Goal: Task Accomplishment & Management: Use online tool/utility

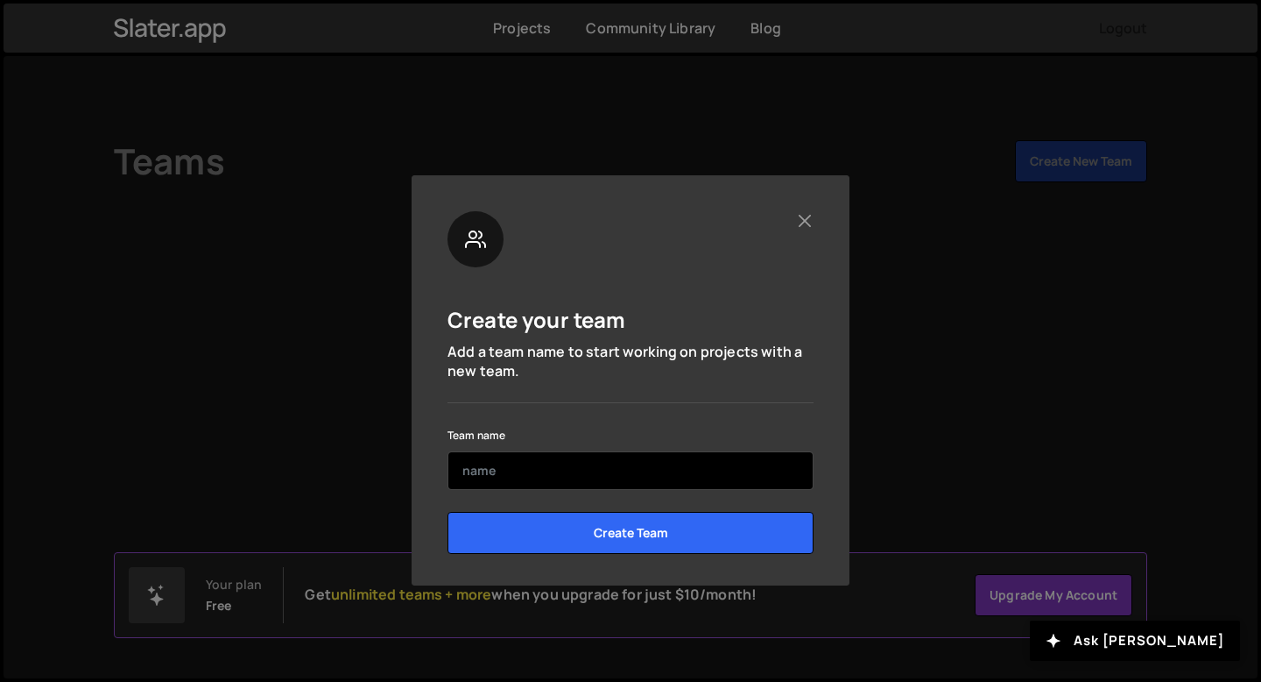
click at [647, 477] on input "text" at bounding box center [631, 470] width 366 height 39
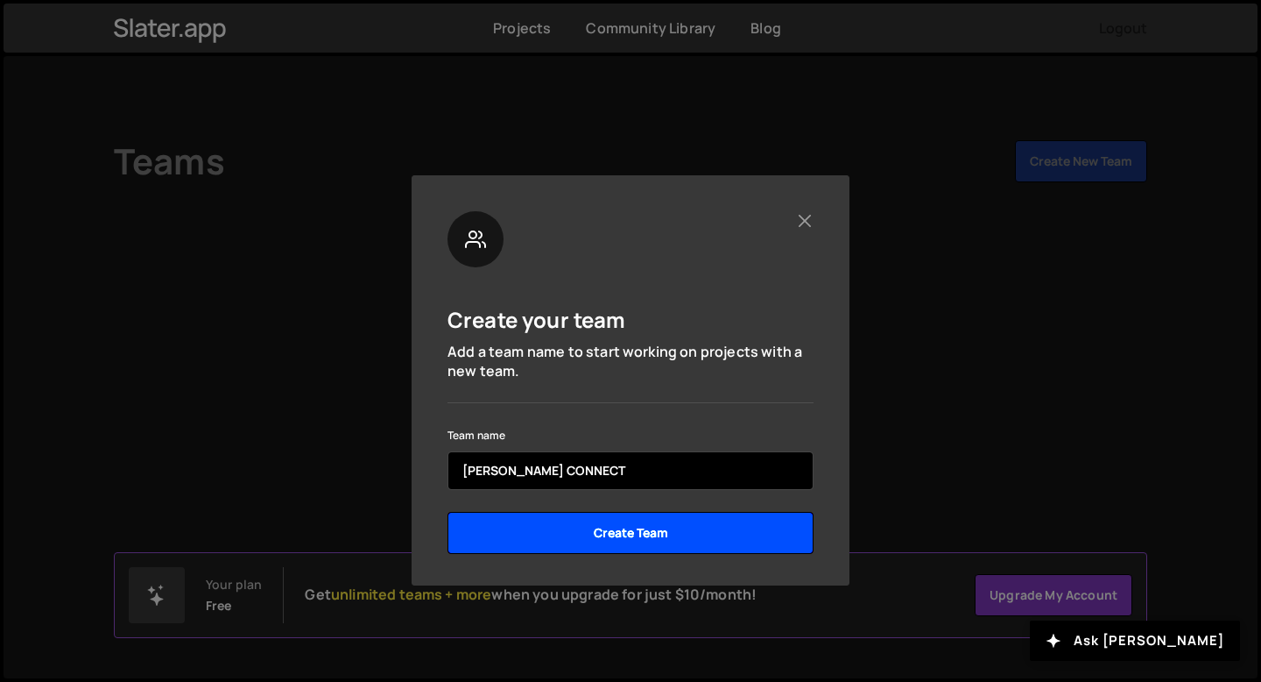
type input "[PERSON_NAME] CONNECT"
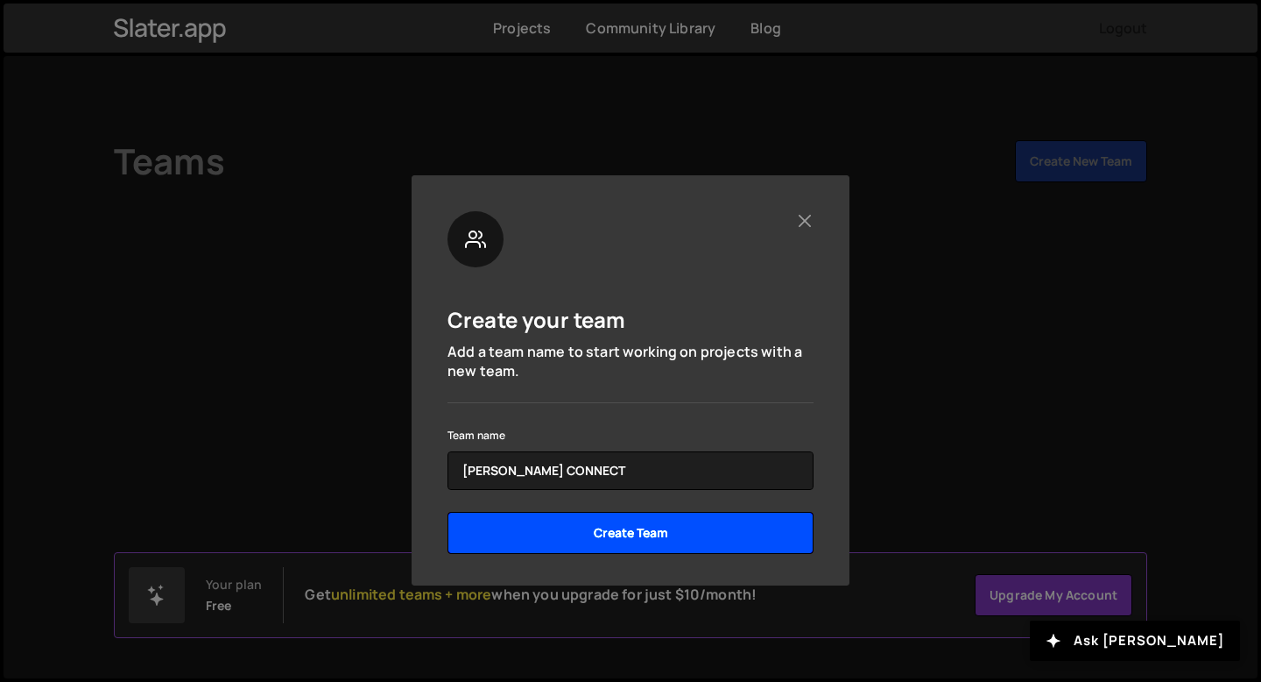
click at [689, 532] on input "Create Team" at bounding box center [631, 533] width 366 height 42
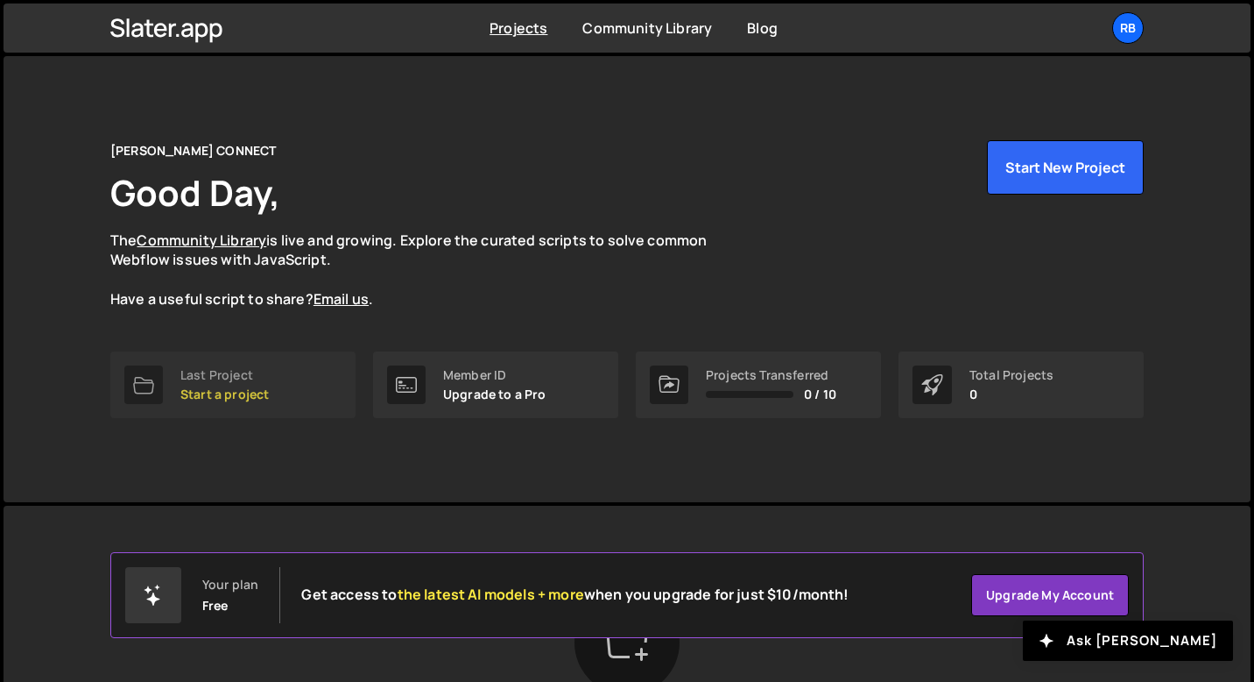
click at [219, 390] on p "Start a project" at bounding box center [224, 394] width 88 height 14
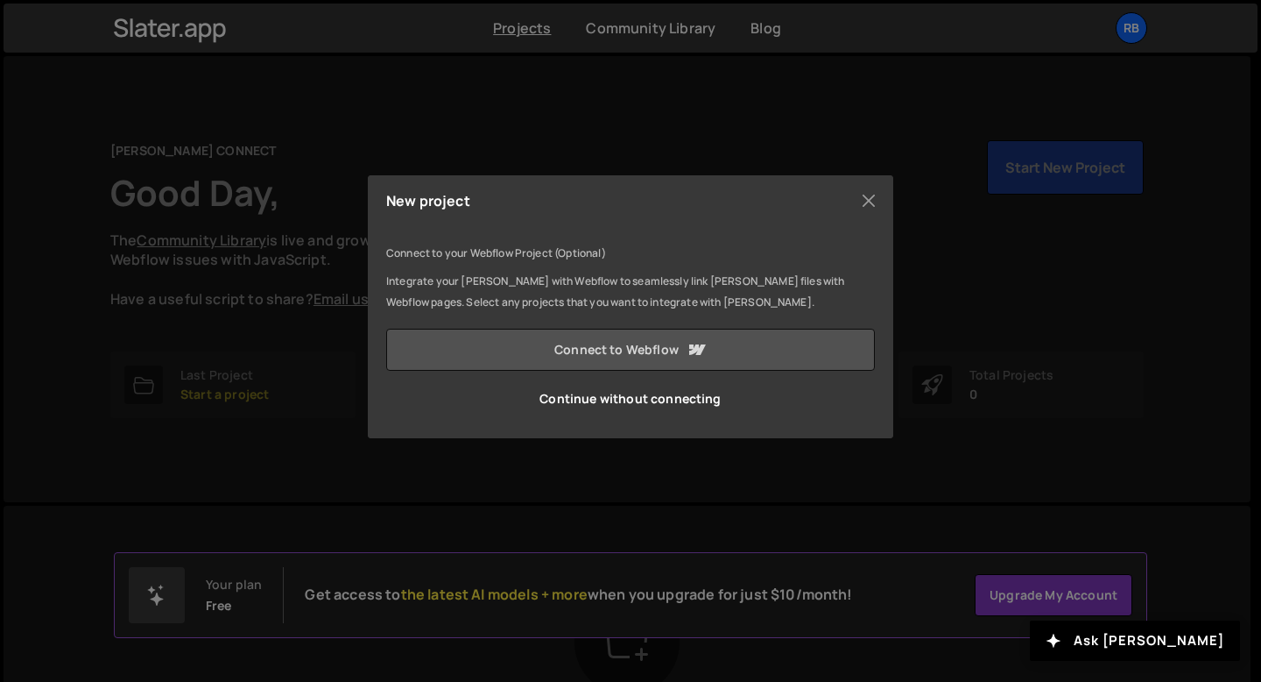
click at [576, 343] on link "Connect to Webflow" at bounding box center [630, 349] width 489 height 42
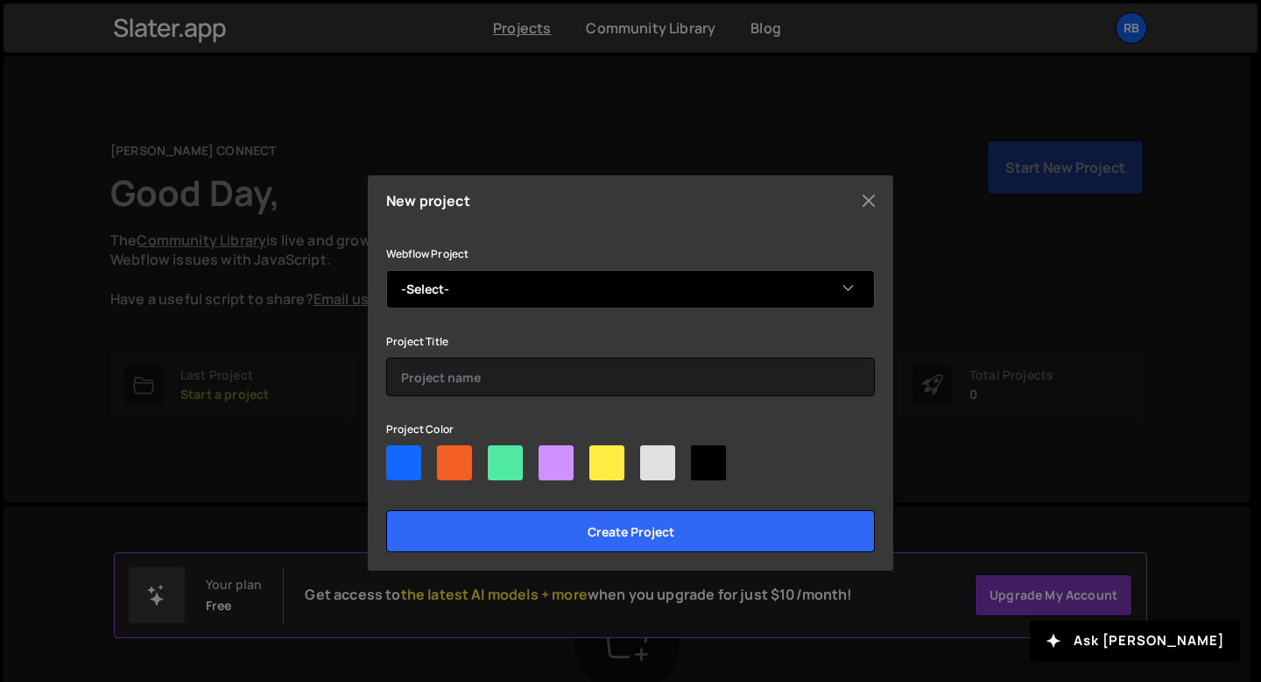
click at [702, 289] on select "-Select- Diego's Top-Notch Site" at bounding box center [630, 289] width 489 height 39
select select "689a7105e1e799fcba7fbbe5"
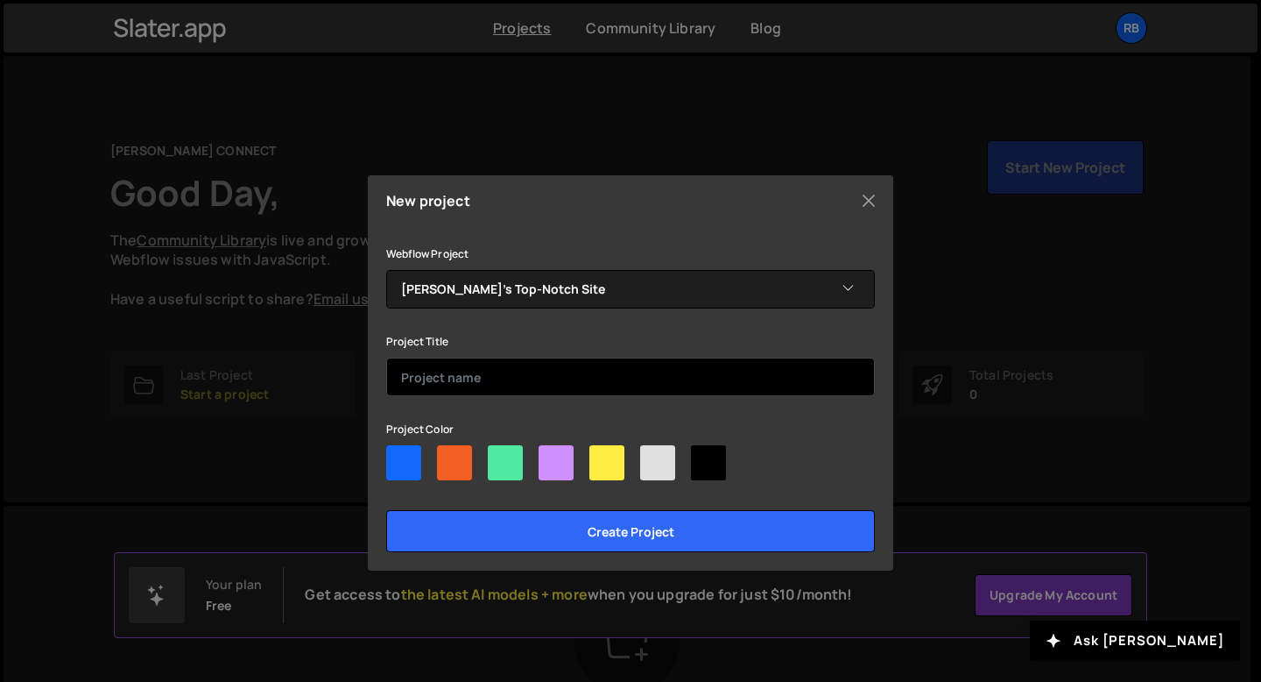
click at [642, 373] on input "text" at bounding box center [630, 376] width 489 height 39
type input "E"
type input "[PERSON_NAME] CONNECT"
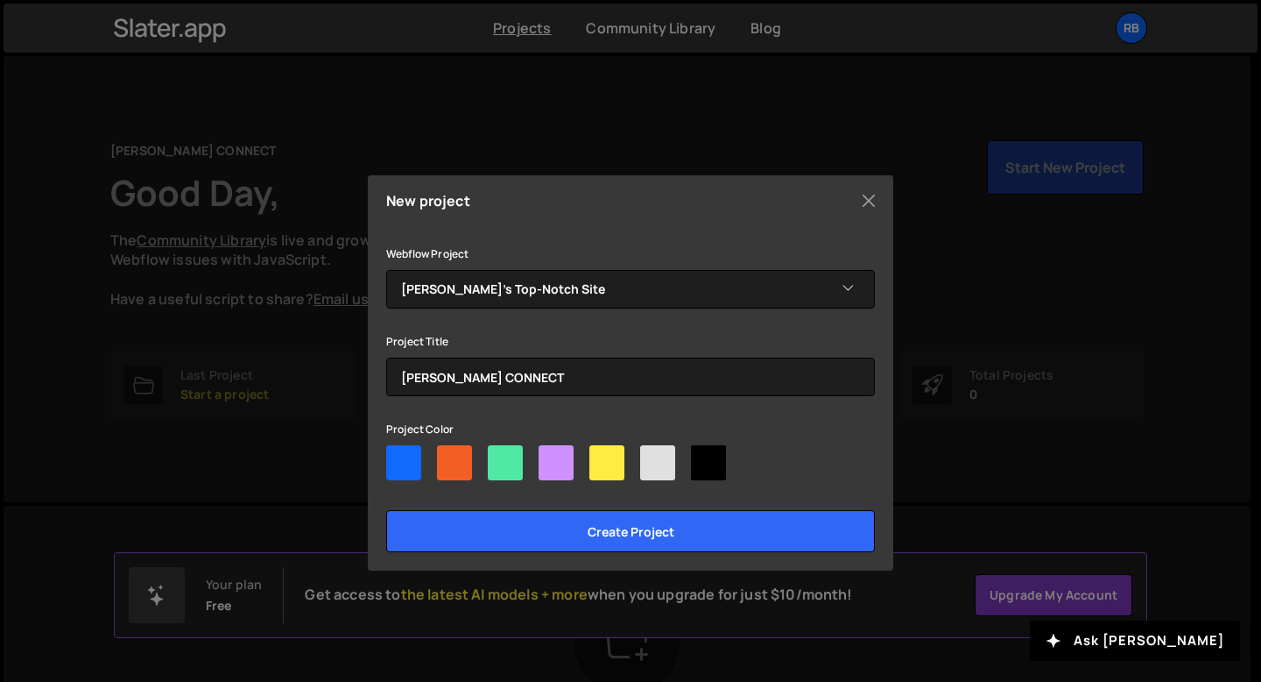
click at [553, 469] on div at bounding box center [556, 462] width 35 height 35
click at [550, 456] on input"] "radio" at bounding box center [544, 450] width 11 height 11
radio input"] "true"
click at [502, 461] on div at bounding box center [505, 462] width 35 height 35
click at [499, 456] on input"] "radio" at bounding box center [493, 450] width 11 height 11
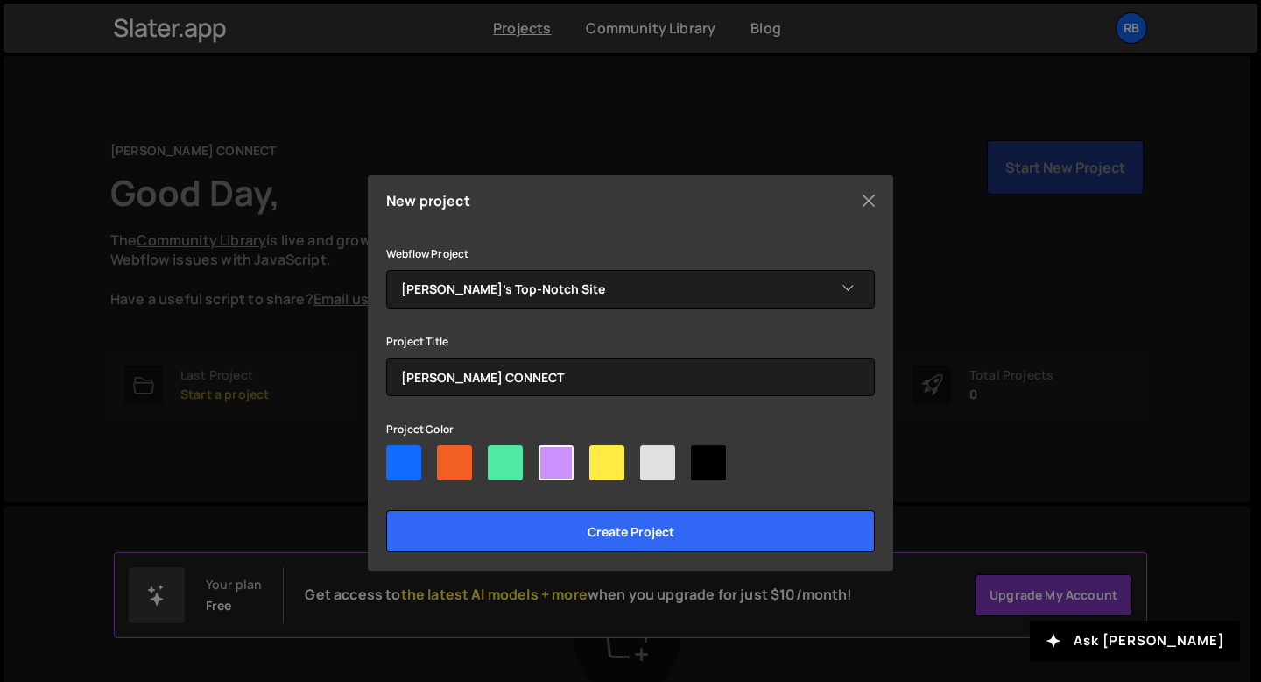
radio input"] "true"
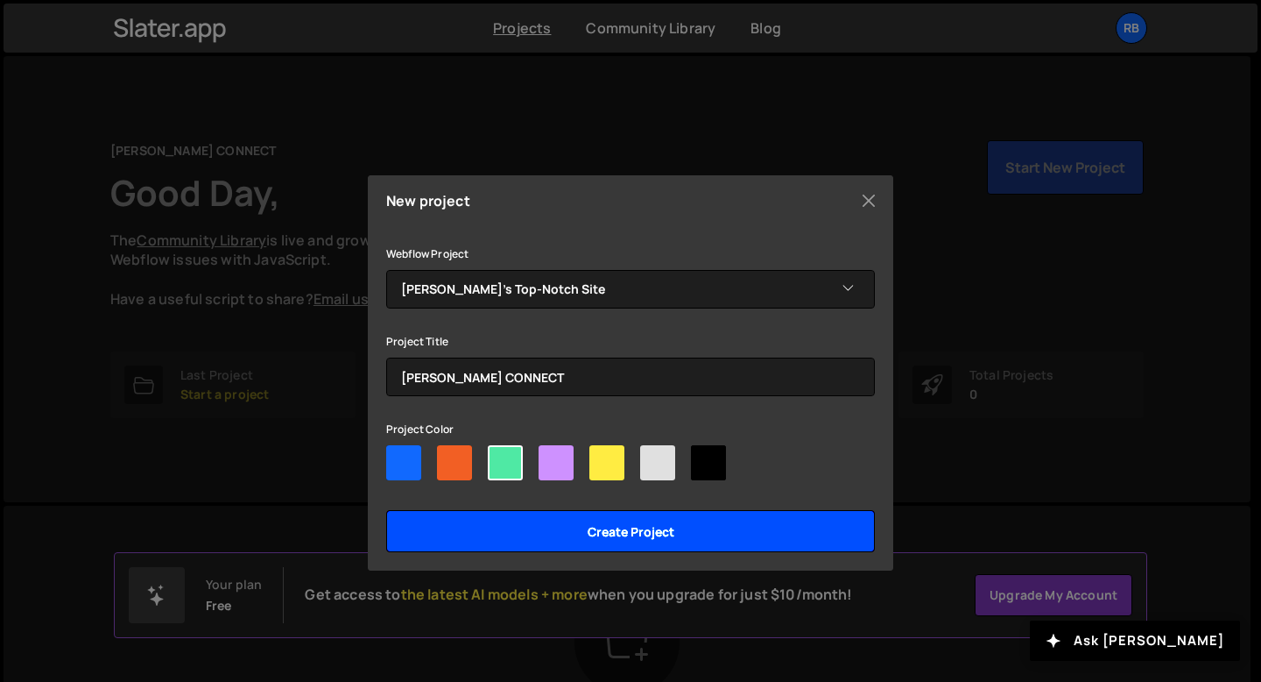
click at [511, 511] on input "Create project" at bounding box center [630, 531] width 489 height 42
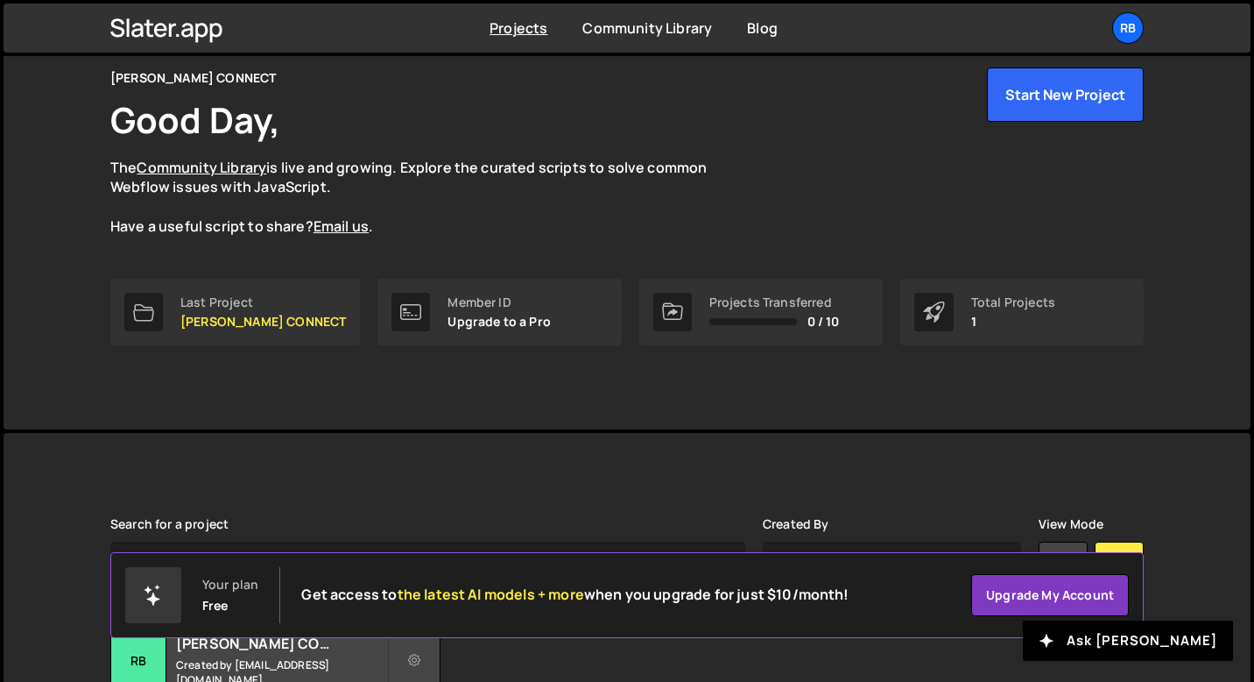
scroll to position [220, 0]
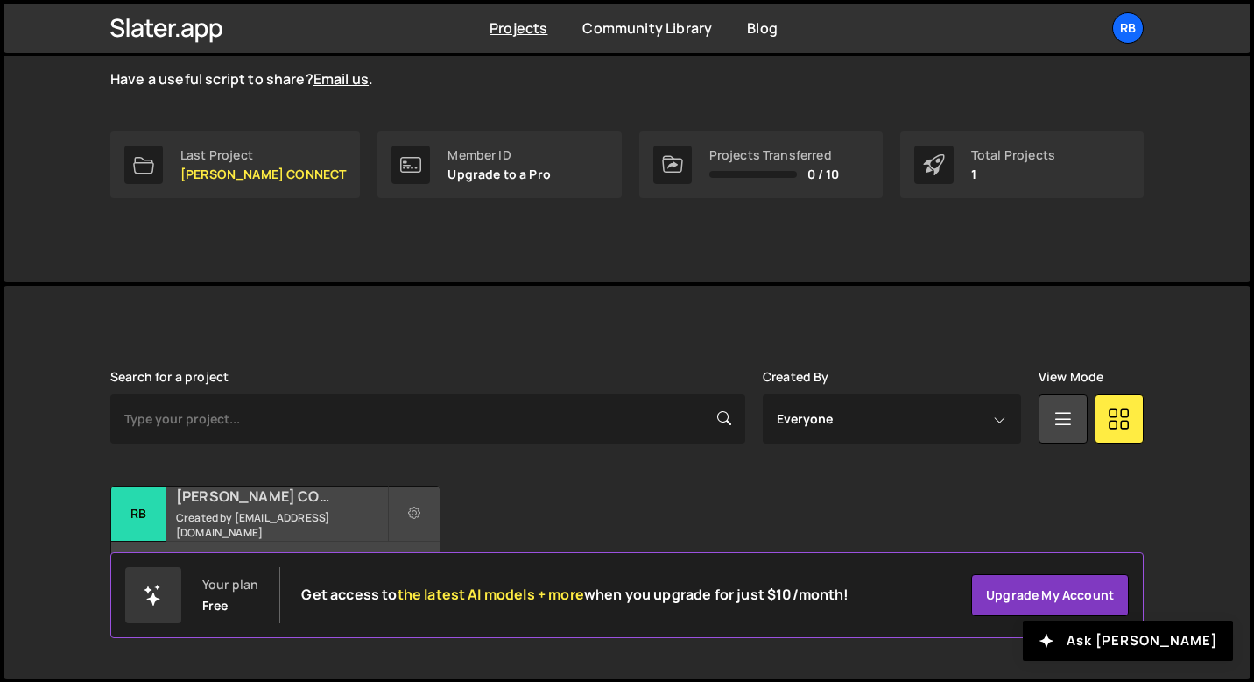
click at [304, 501] on h2 "[PERSON_NAME] CONNECT" at bounding box center [281, 495] width 211 height 19
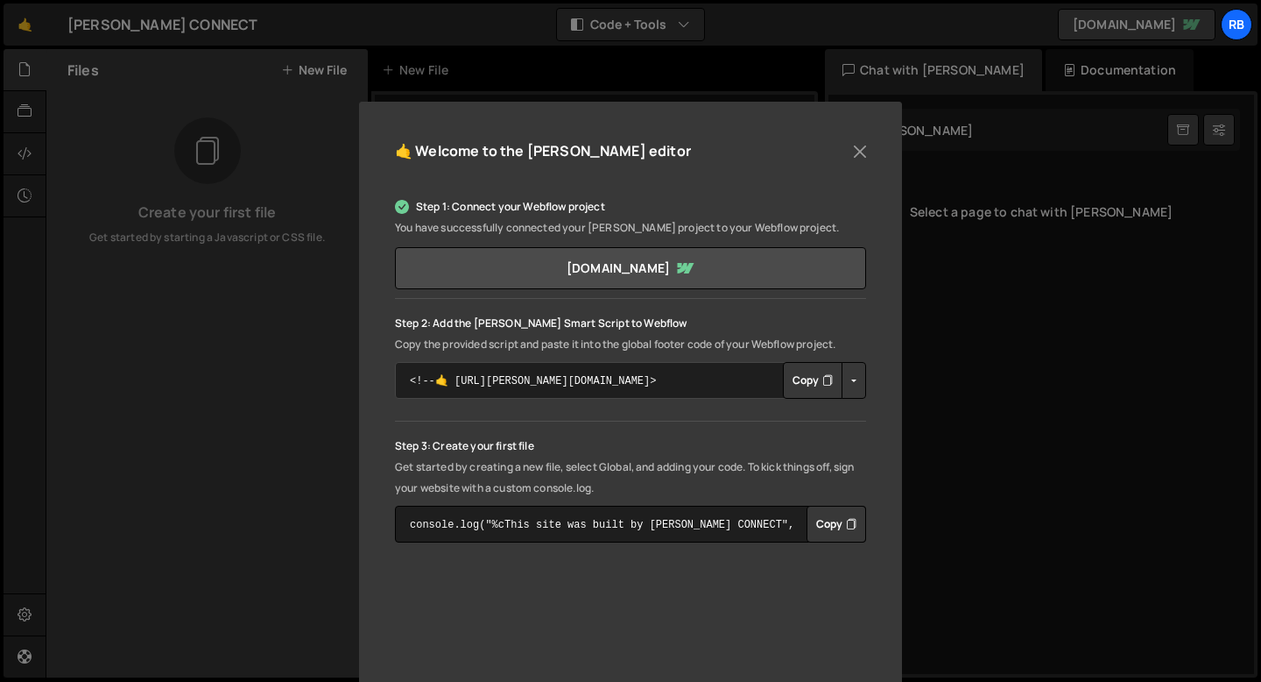
scroll to position [96, 0]
click at [811, 385] on button "Copy" at bounding box center [813, 378] width 60 height 37
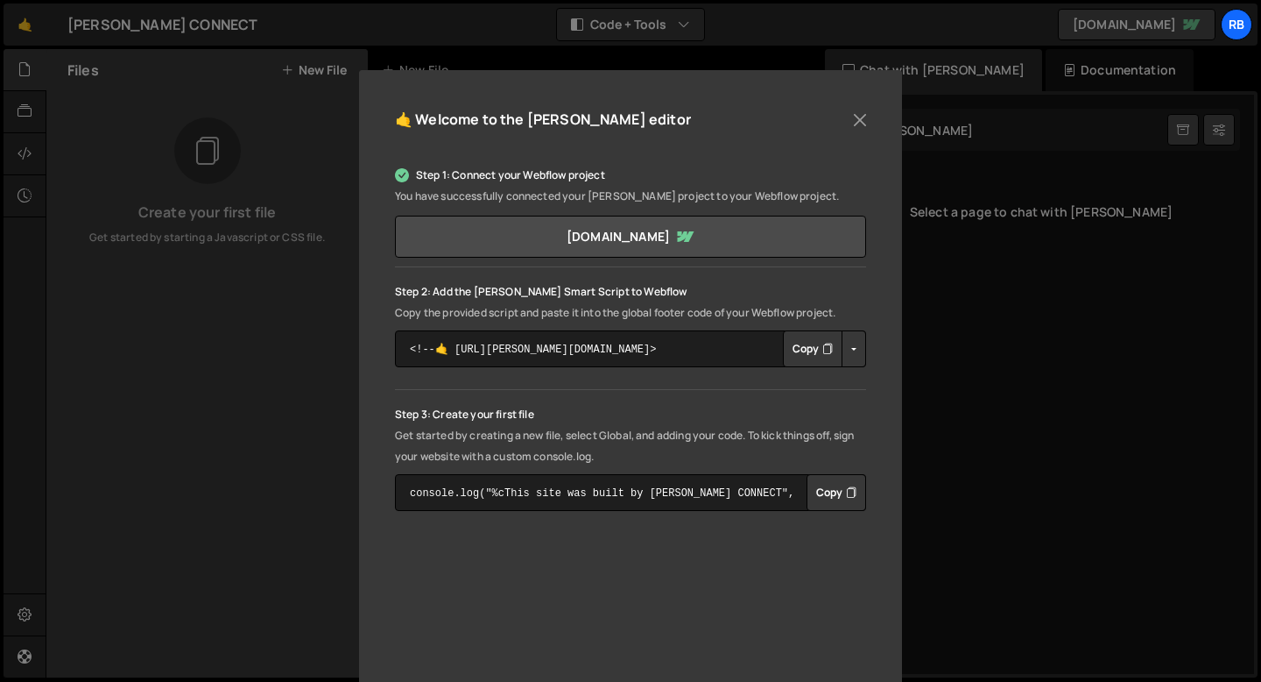
scroll to position [129, 0]
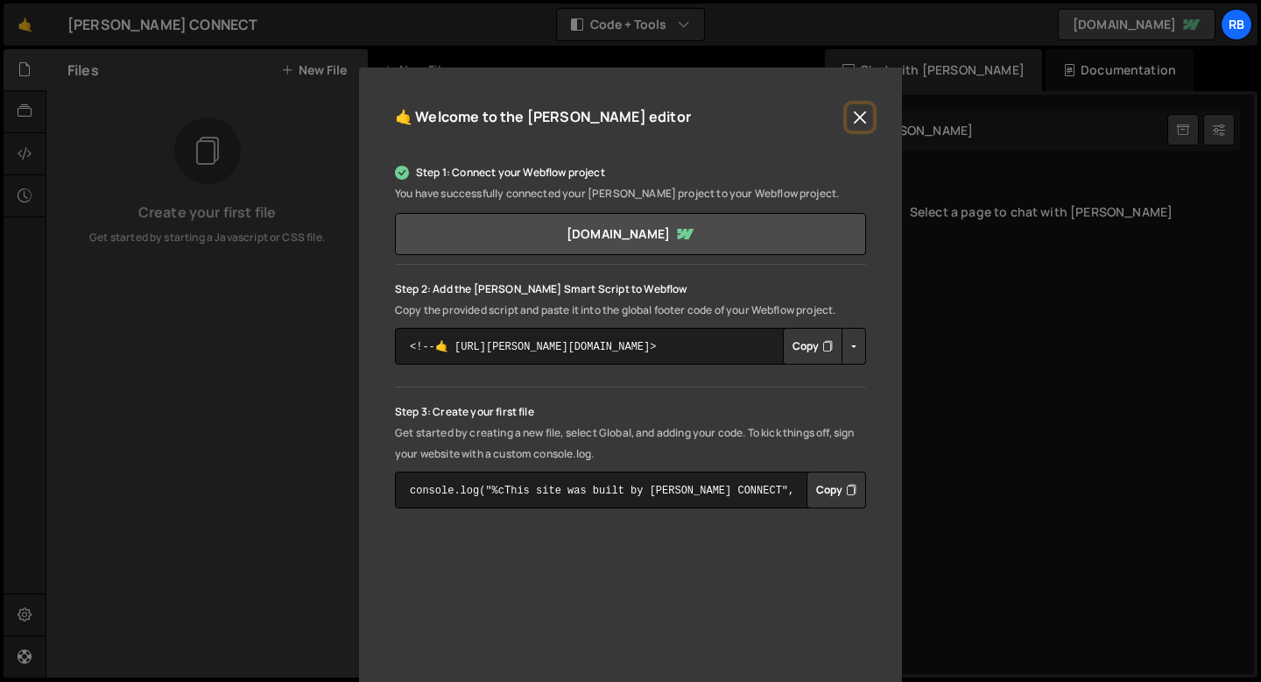
click at [864, 117] on button "Close" at bounding box center [860, 117] width 26 height 26
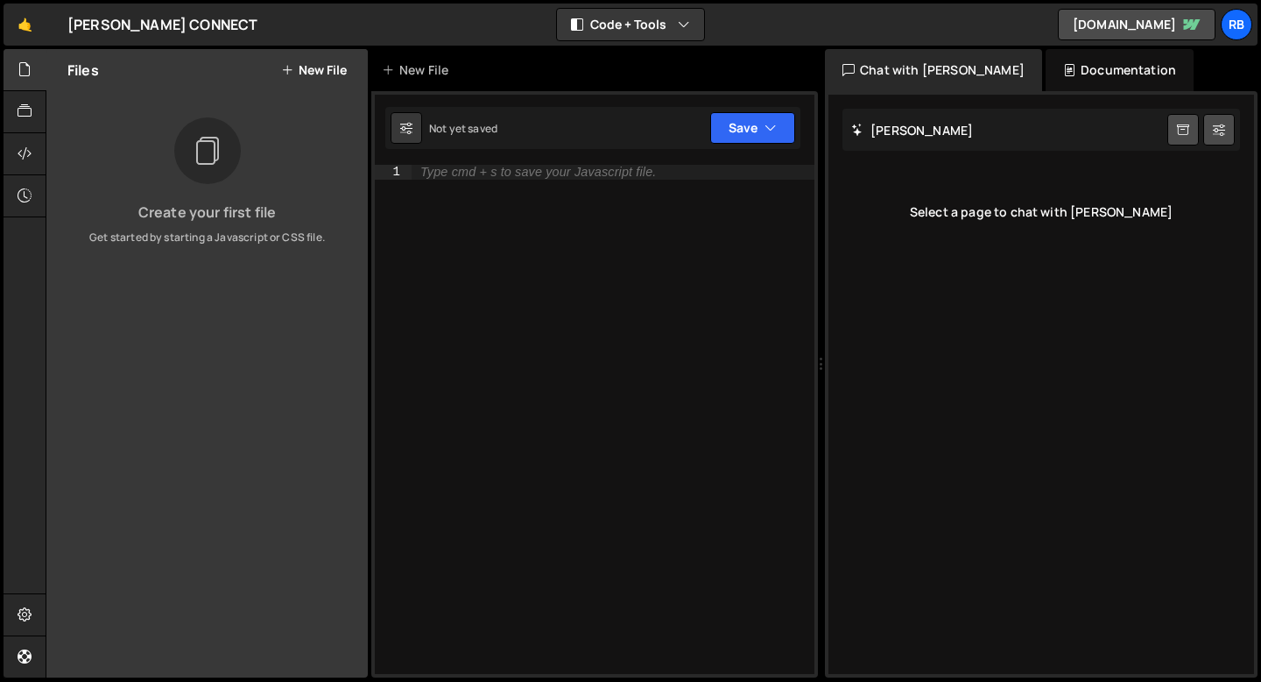
click at [494, 130] on div "Not yet saved" at bounding box center [463, 128] width 68 height 15
click at [508, 180] on div "Type cmd + s to save your Javascript file." at bounding box center [613, 434] width 403 height 538
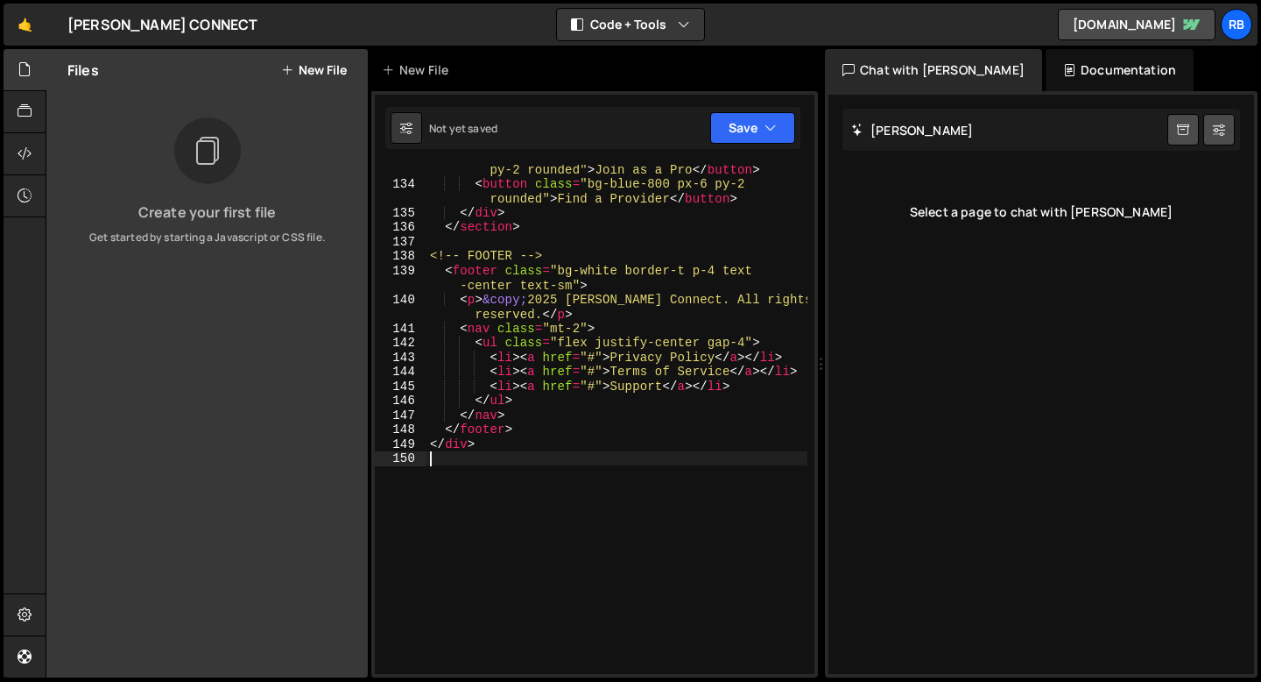
scroll to position [2817, 0]
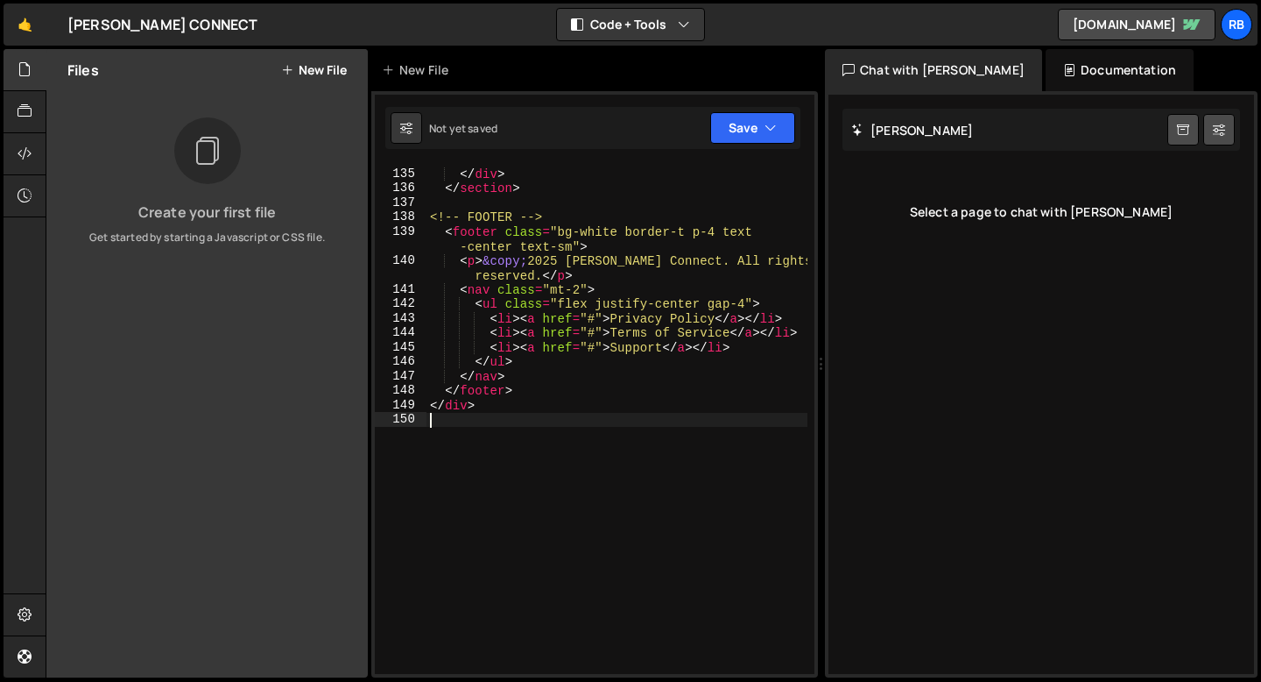
click at [635, 535] on div "< button class = "bg-blue-800 px-6 py-2 rounded" > Find a Provider </ button > …" at bounding box center [617, 414] width 381 height 553
click at [26, 149] on icon at bounding box center [25, 153] width 14 height 19
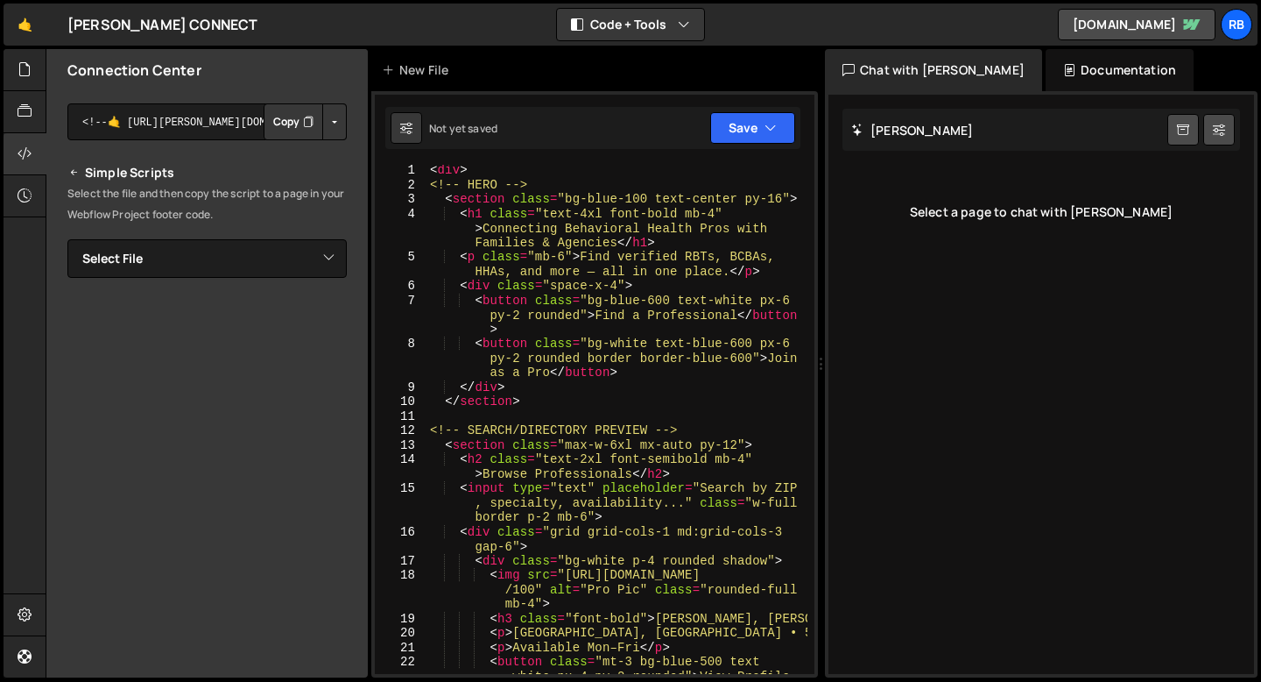
scroll to position [0, 0]
click at [933, 298] on div "Slater AI Start new chat Select a page to chat with Slater" at bounding box center [1042, 384] width 426 height 579
click at [1081, 83] on div "Documentation" at bounding box center [1120, 70] width 148 height 42
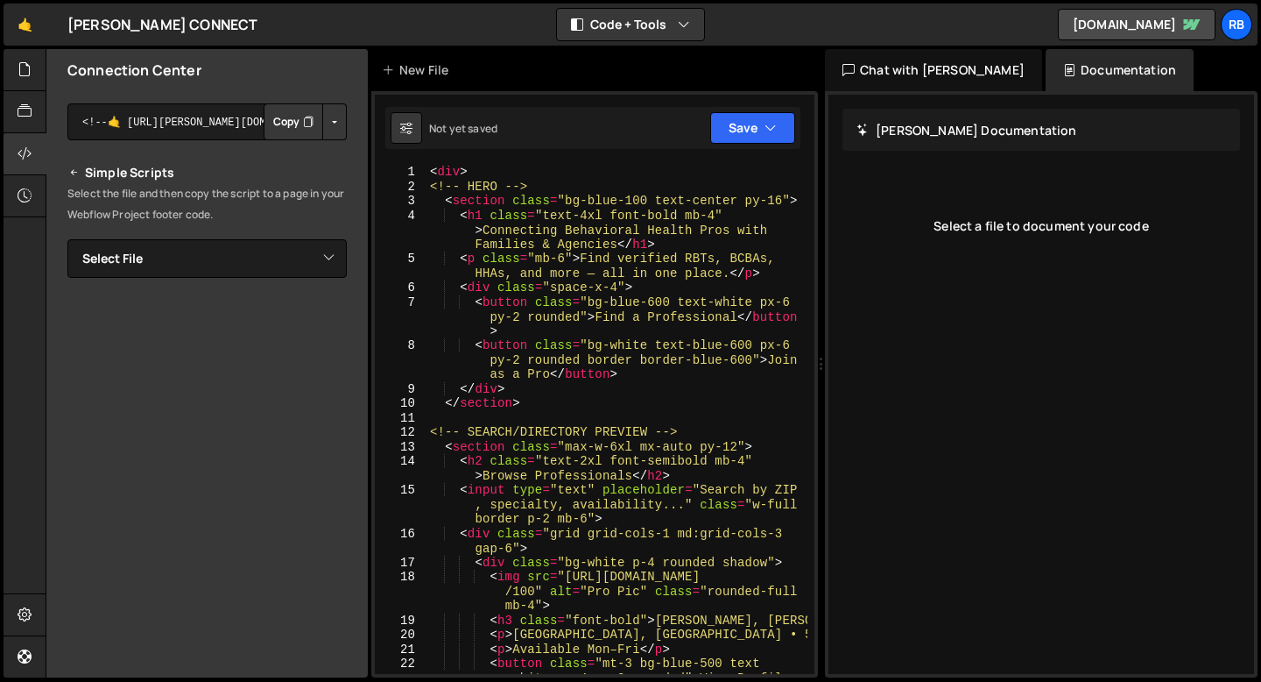
click at [936, 80] on div "Chat with Slater AI" at bounding box center [933, 70] width 217 height 42
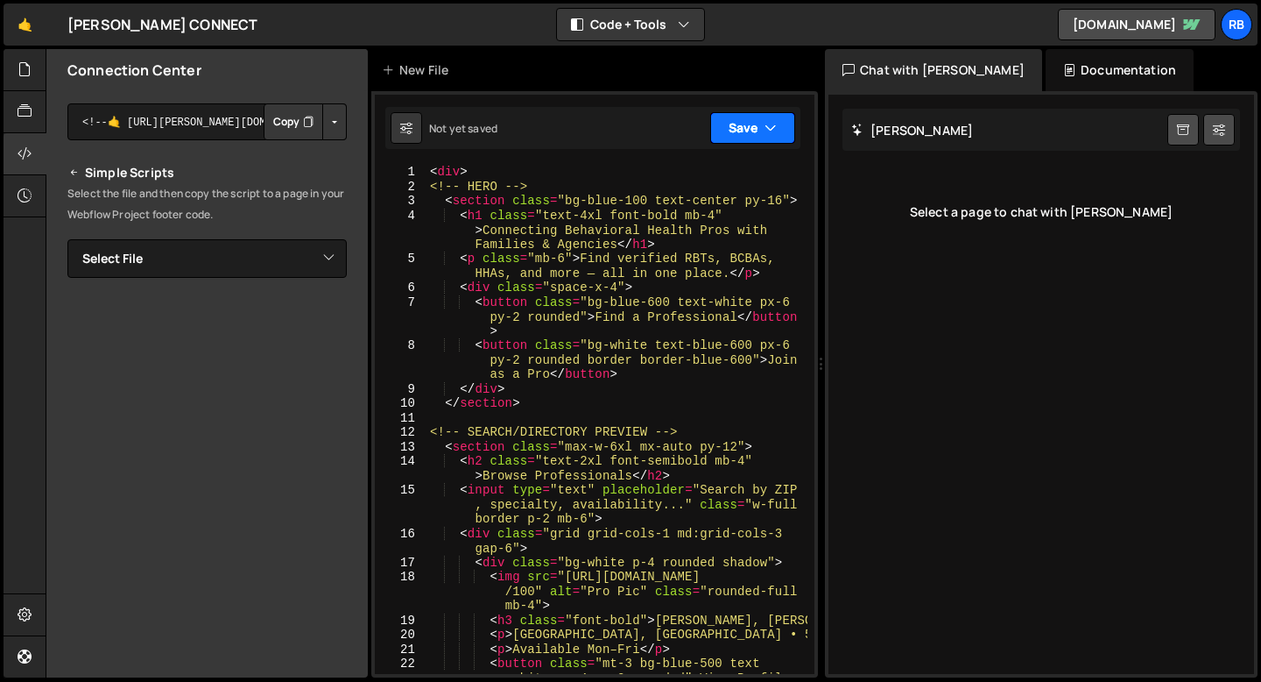
click at [746, 130] on button "Save" at bounding box center [752, 128] width 85 height 32
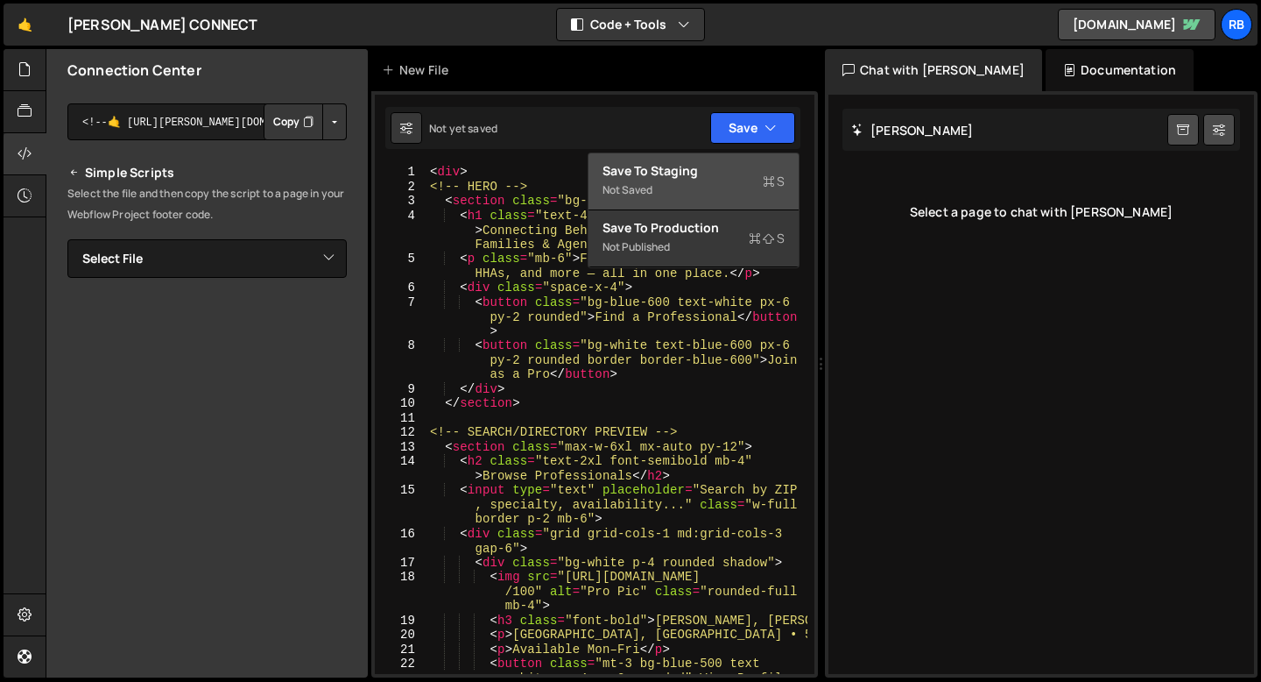
click at [724, 185] on div "Not saved" at bounding box center [694, 190] width 182 height 21
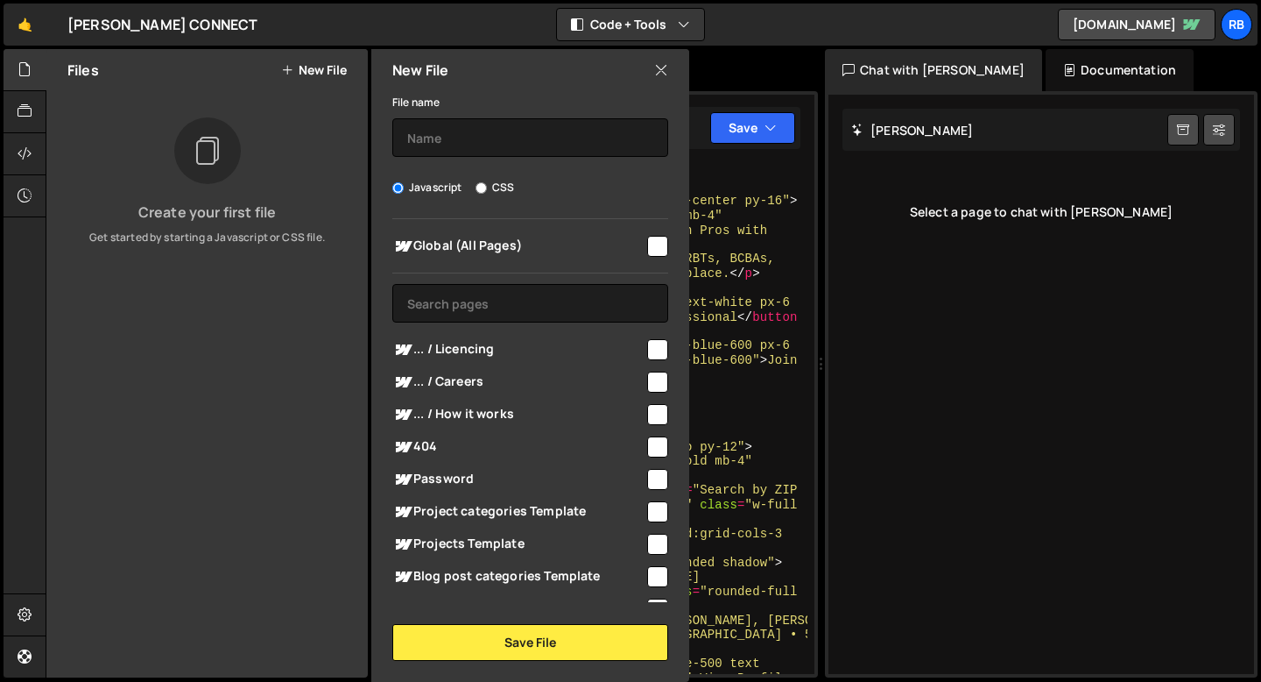
click at [655, 69] on icon at bounding box center [661, 69] width 14 height 19
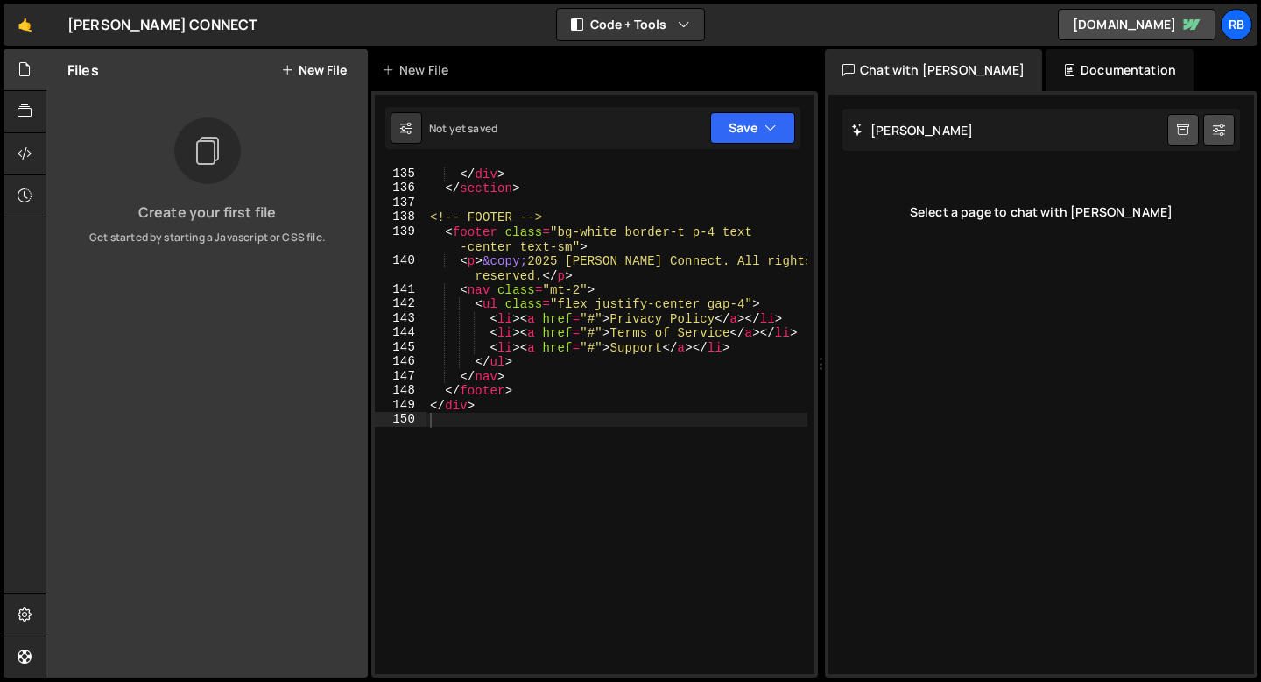
scroll to position [2817, 0]
click at [205, 157] on icon at bounding box center [207, 150] width 28 height 39
click at [295, 72] on button "New File" at bounding box center [314, 70] width 66 height 14
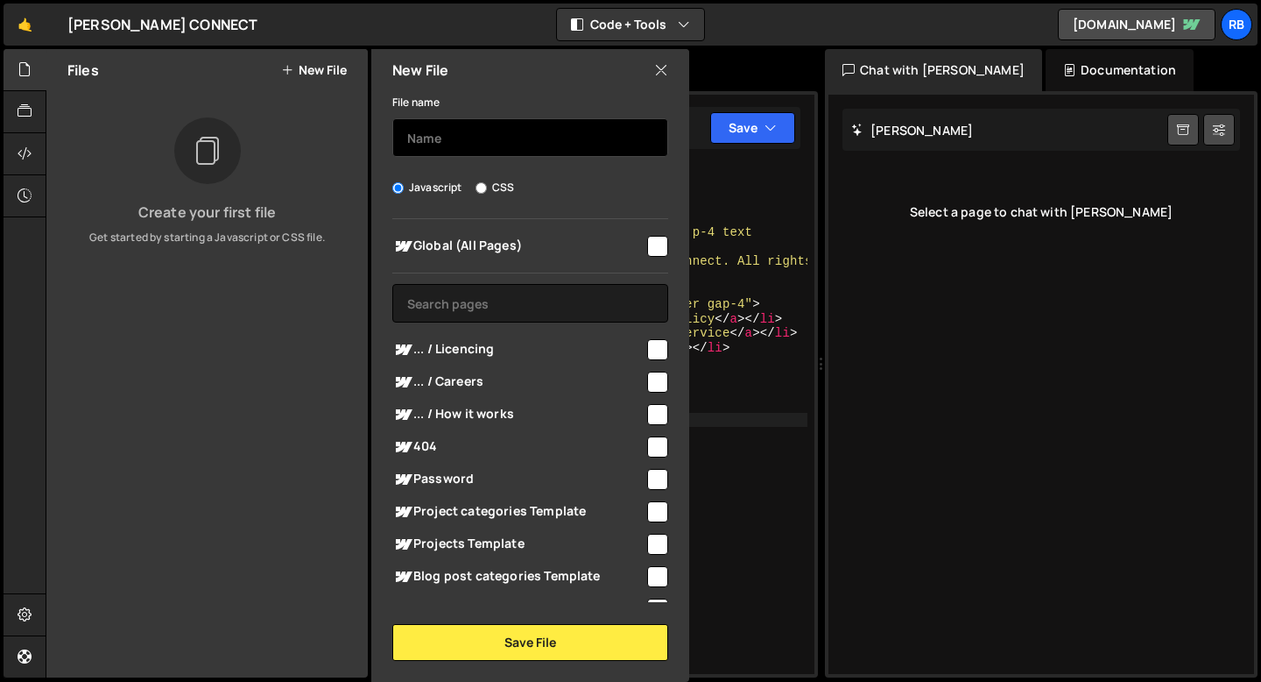
click at [478, 138] on input "text" at bounding box center [530, 137] width 276 height 39
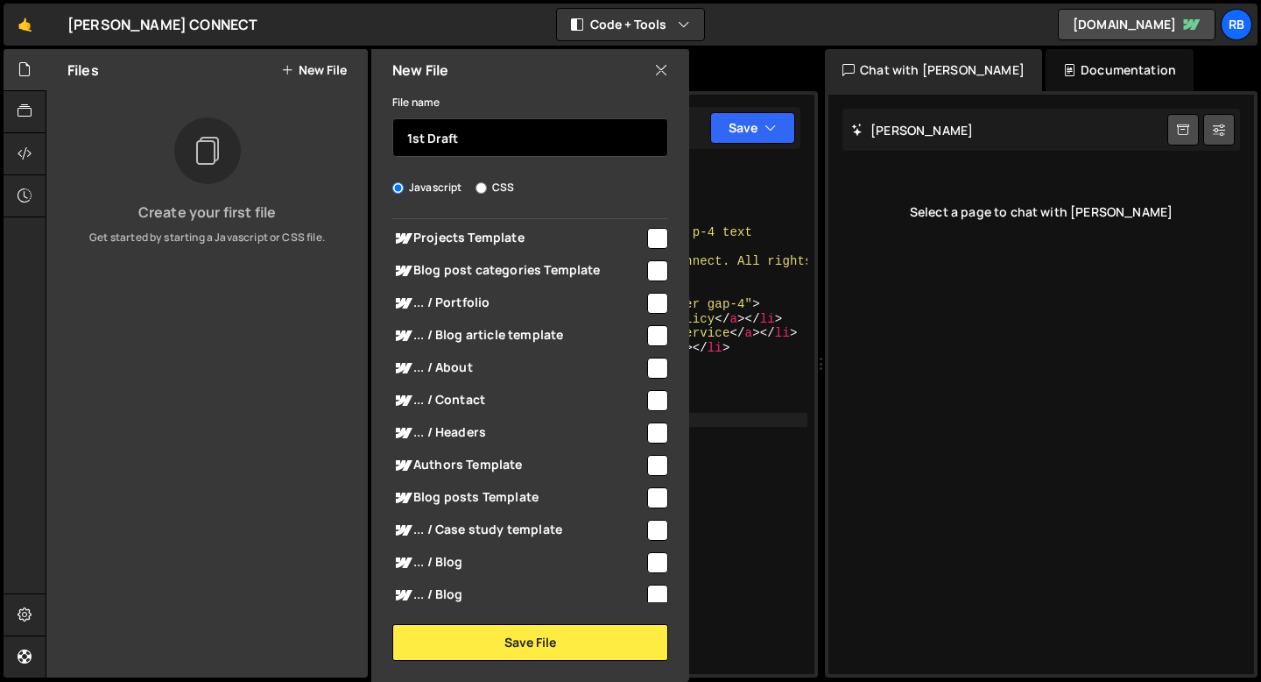
scroll to position [536, 0]
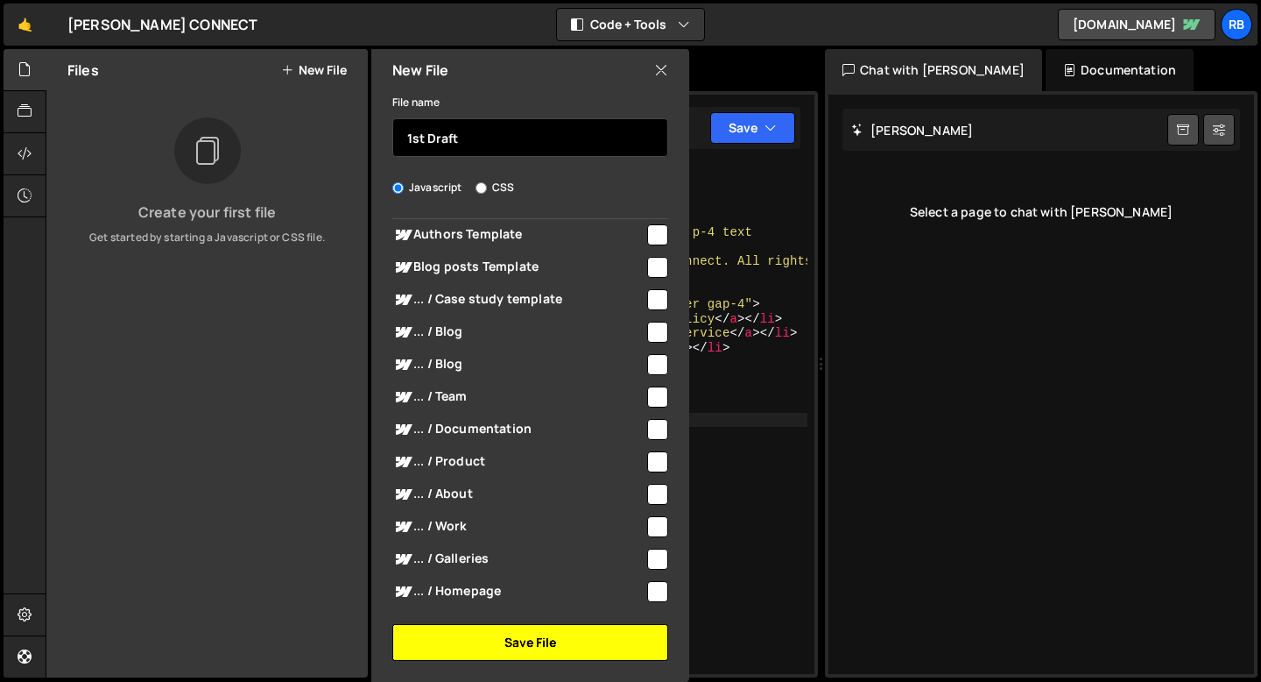
type input "1st Draft"
click at [519, 632] on button "Save File" at bounding box center [530, 642] width 276 height 37
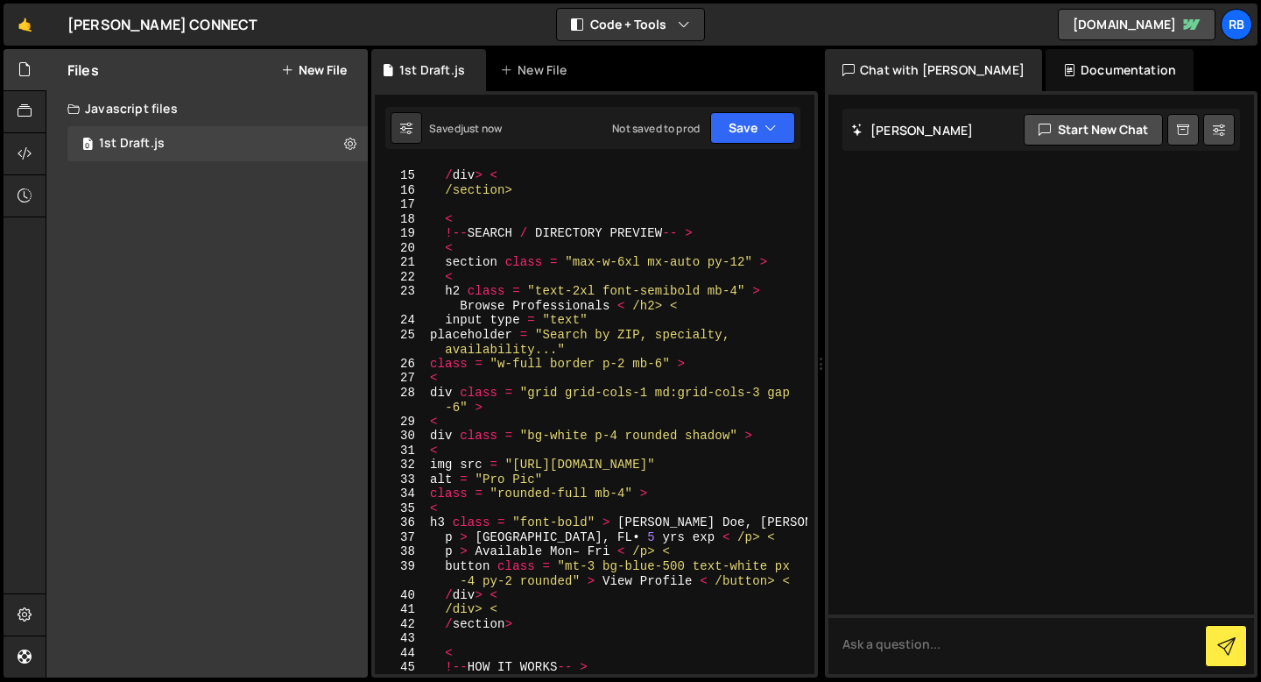
scroll to position [0, 0]
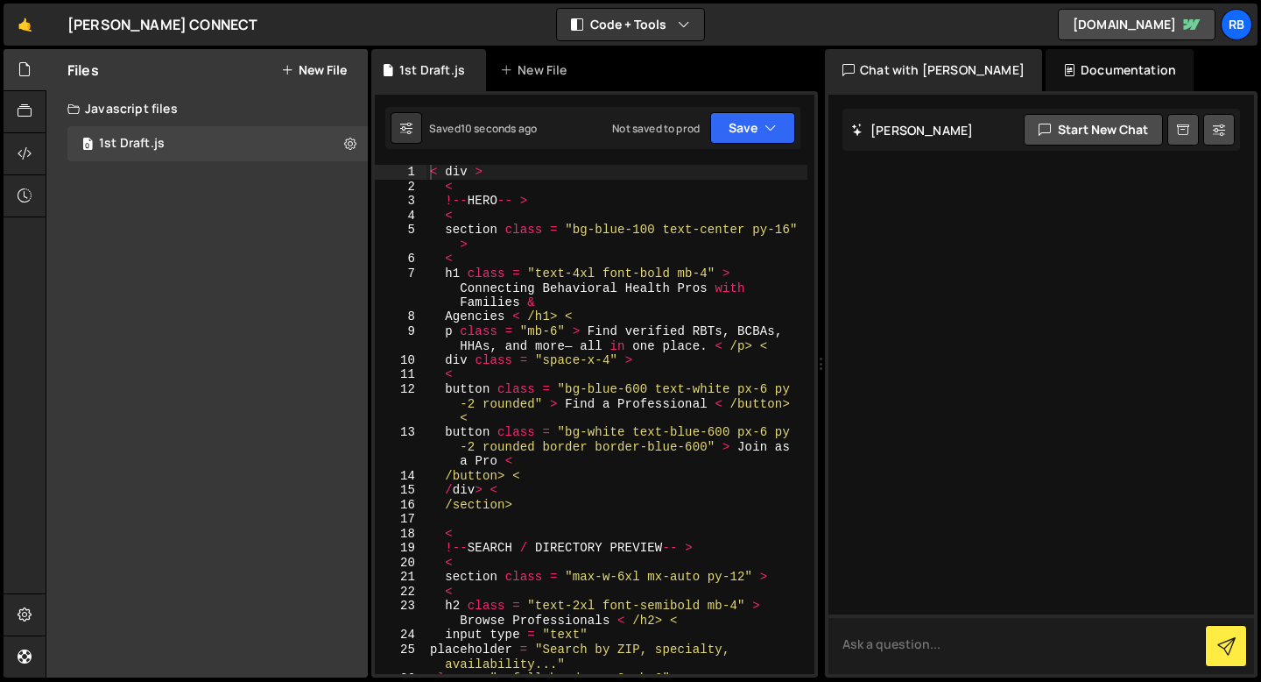
click at [958, 639] on textarea at bounding box center [1042, 644] width 426 height 60
type textarea "how to design"
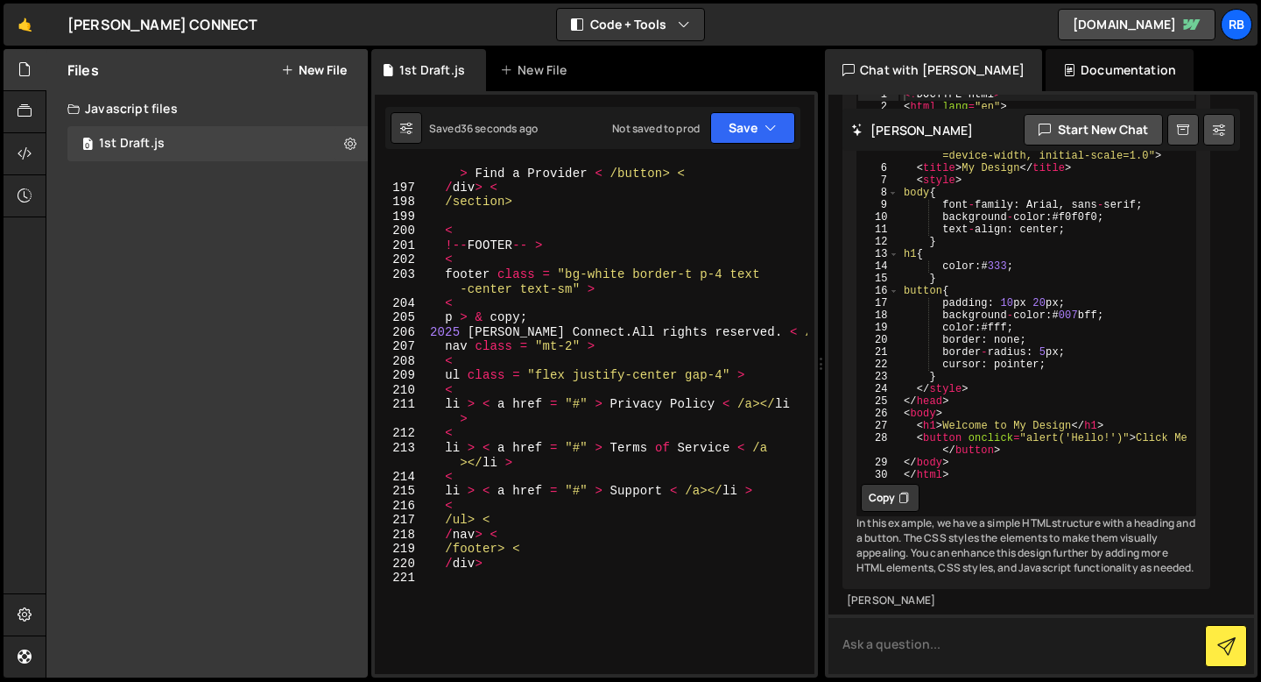
scroll to position [3800, 0]
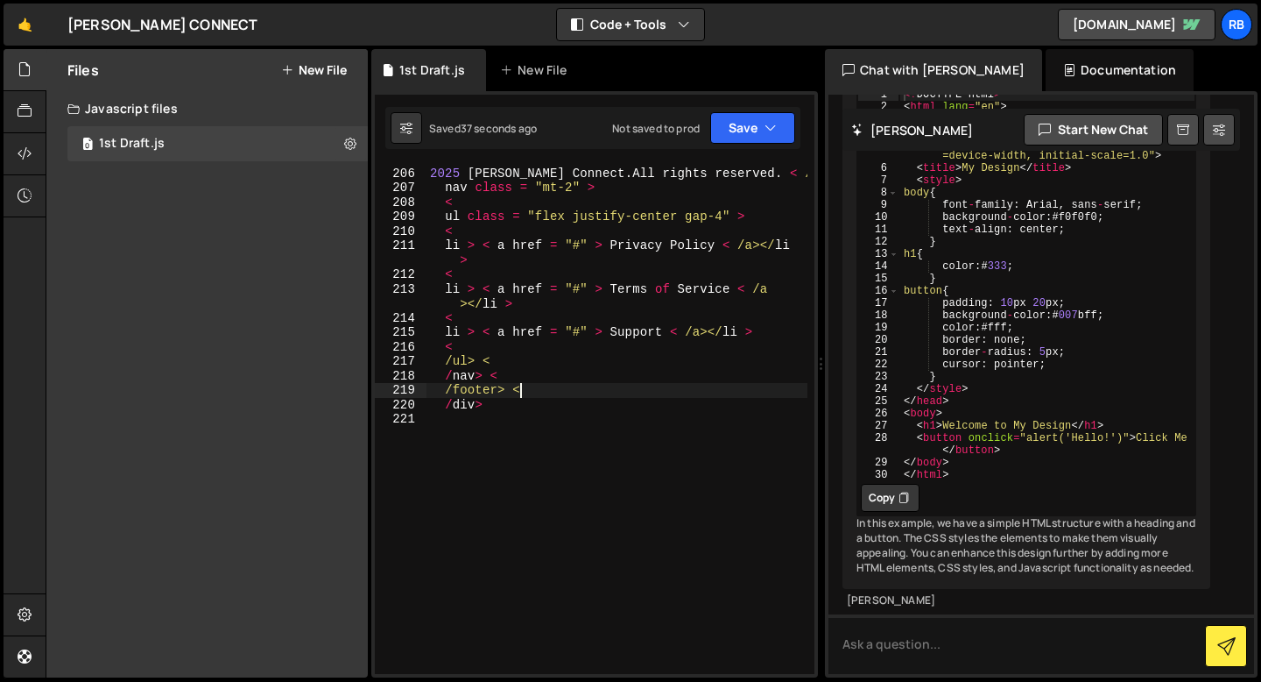
click at [552, 397] on div "p > & copy ; 2025 RBT Connect . All rights reserved . < /p> < nav class = "mt-2…" at bounding box center [617, 421] width 381 height 538
click at [582, 364] on div "p > & copy ; 2025 RBT Connect . All rights reserved . < /p> < nav class = "mt-2…" at bounding box center [617, 421] width 381 height 538
click at [582, 268] on div "p > & copy ; 2025 RBT Connect . All rights reserved . < /p> < nav class = "mt-2…" at bounding box center [617, 421] width 381 height 538
click at [580, 216] on div "p > & copy ; 2025 RBT Connect . All rights reserved . < /p> < nav class = "mt-2…" at bounding box center [617, 421] width 381 height 538
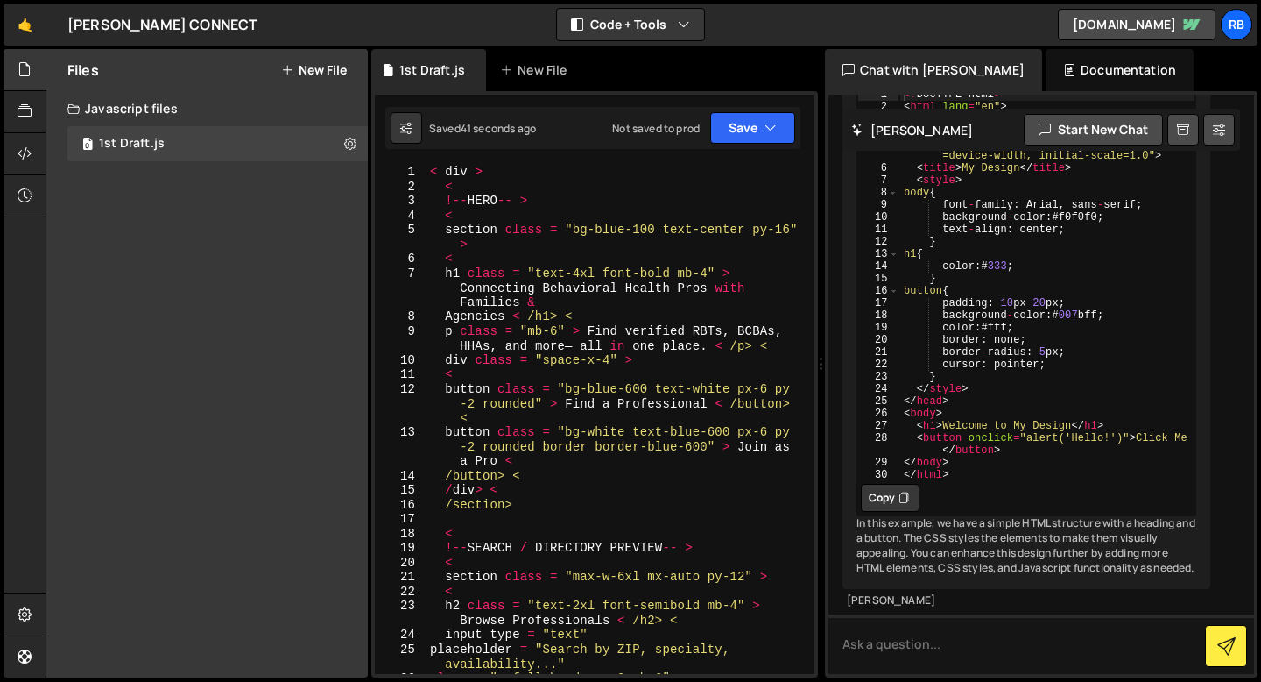
scroll to position [0, 0]
click at [541, 165] on div "< div > < !-- HERO -- > < section class = "bg-blue-100 text-center py-16" > < h…" at bounding box center [617, 434] width 381 height 538
type textarea "<"
click at [1014, 638] on textarea at bounding box center [1042, 644] width 426 height 60
type textarea "show me how my code looks"
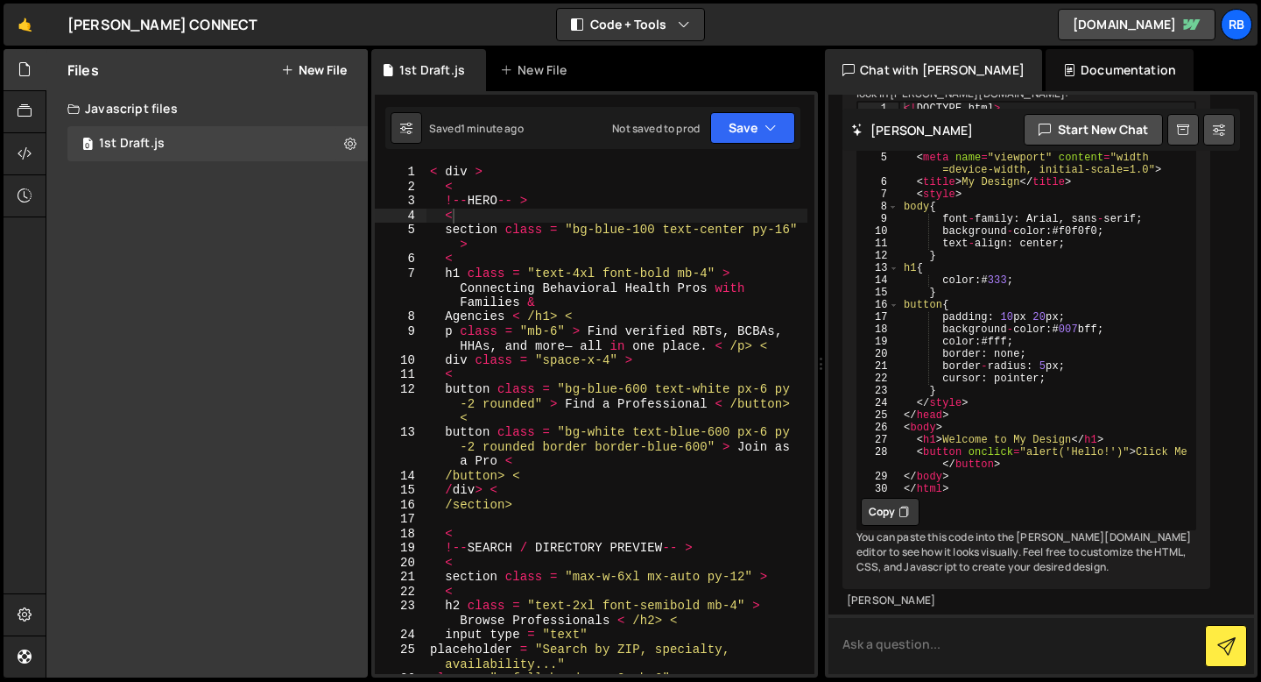
scroll to position [989, 0]
click at [682, 28] on icon "button" at bounding box center [684, 25] width 12 height 18
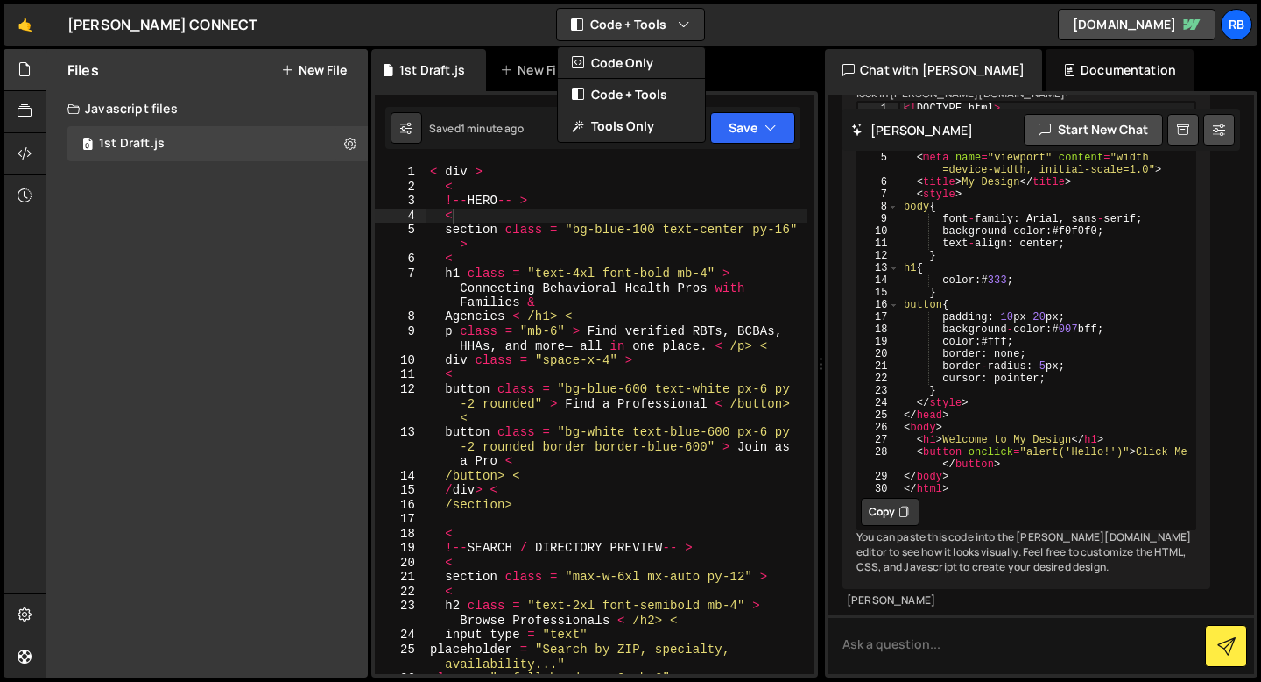
click at [763, 26] on div "🤙 RBT CONNECT ⚠️ Code is being edited in another browser Code + Tools Code Only…" at bounding box center [631, 25] width 1254 height 42
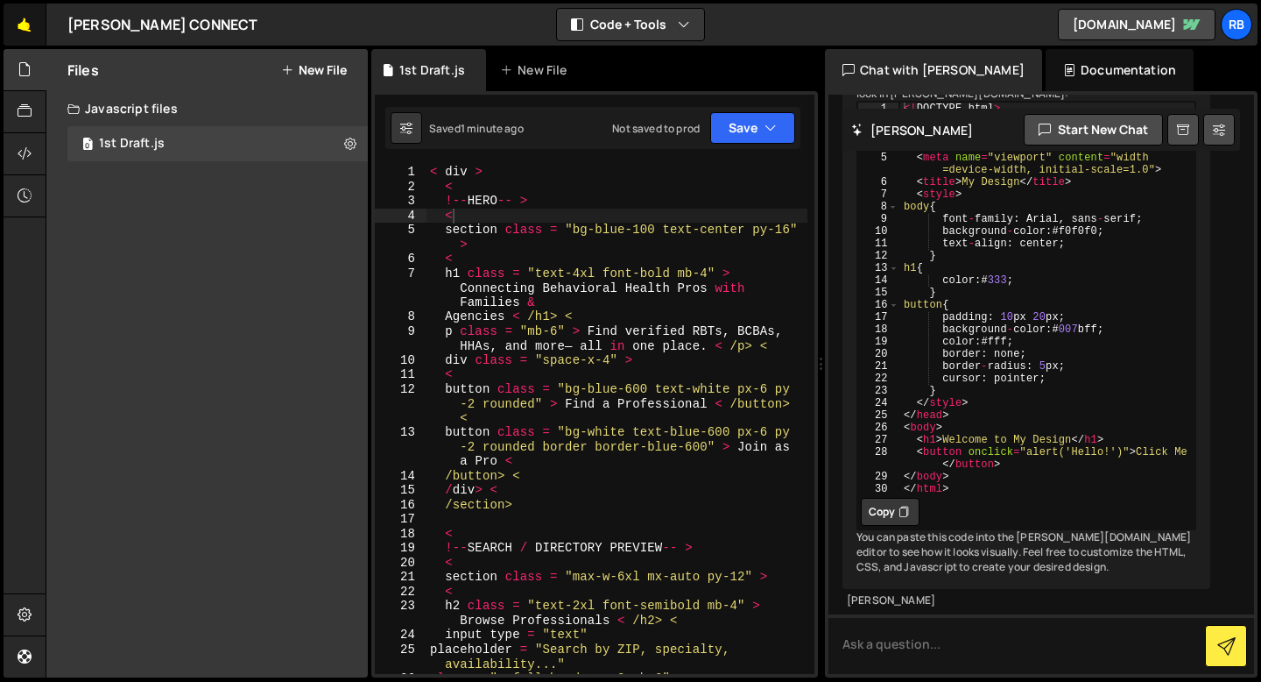
click at [24, 32] on link "🤙" at bounding box center [25, 25] width 43 height 42
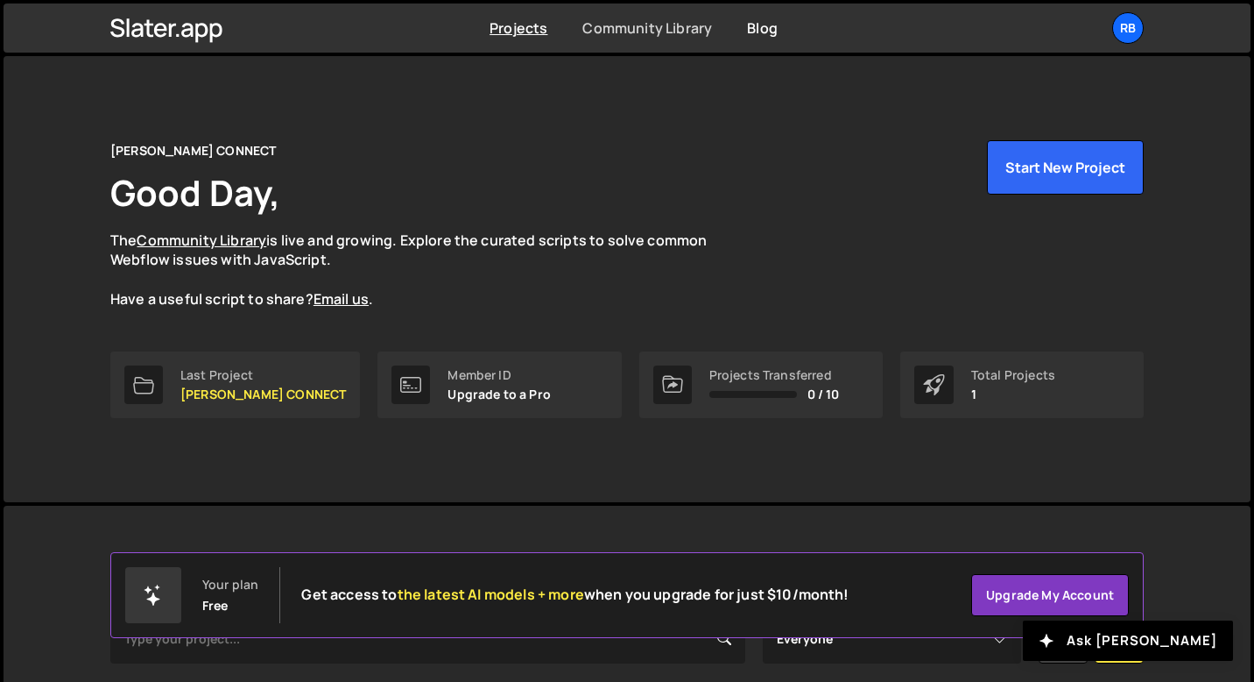
click at [664, 32] on link "Community Library" at bounding box center [648, 27] width 130 height 19
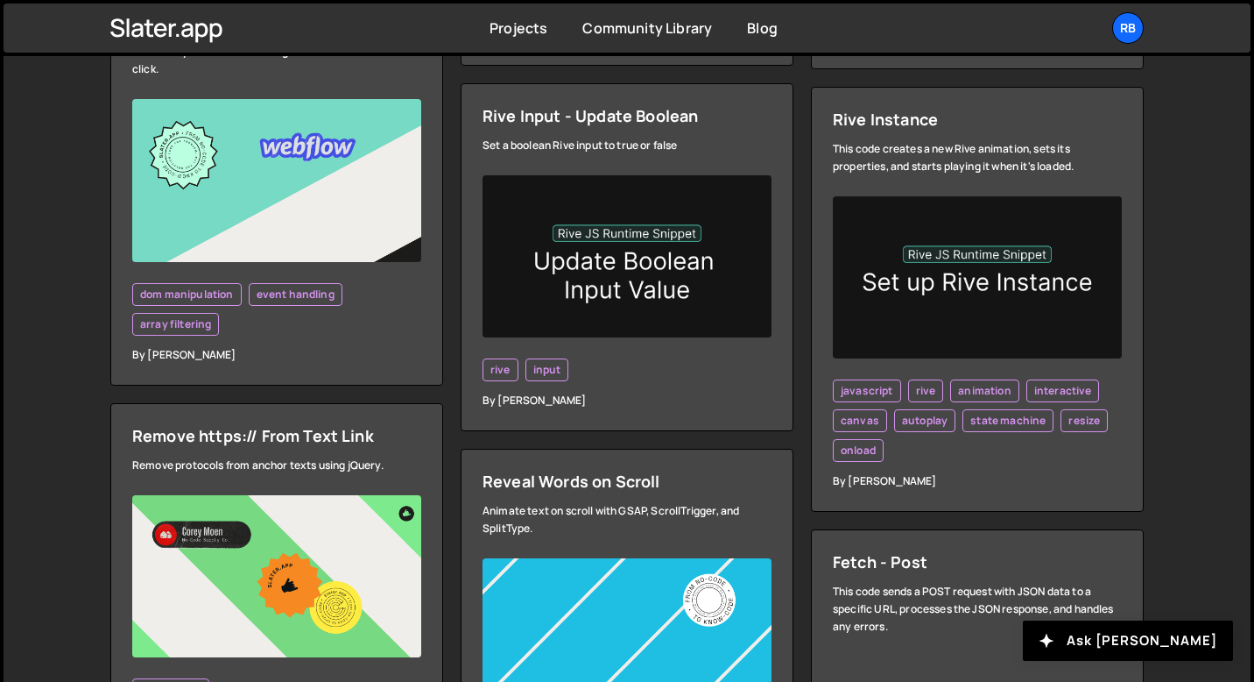
scroll to position [1002, 0]
